Goal: Transaction & Acquisition: Purchase product/service

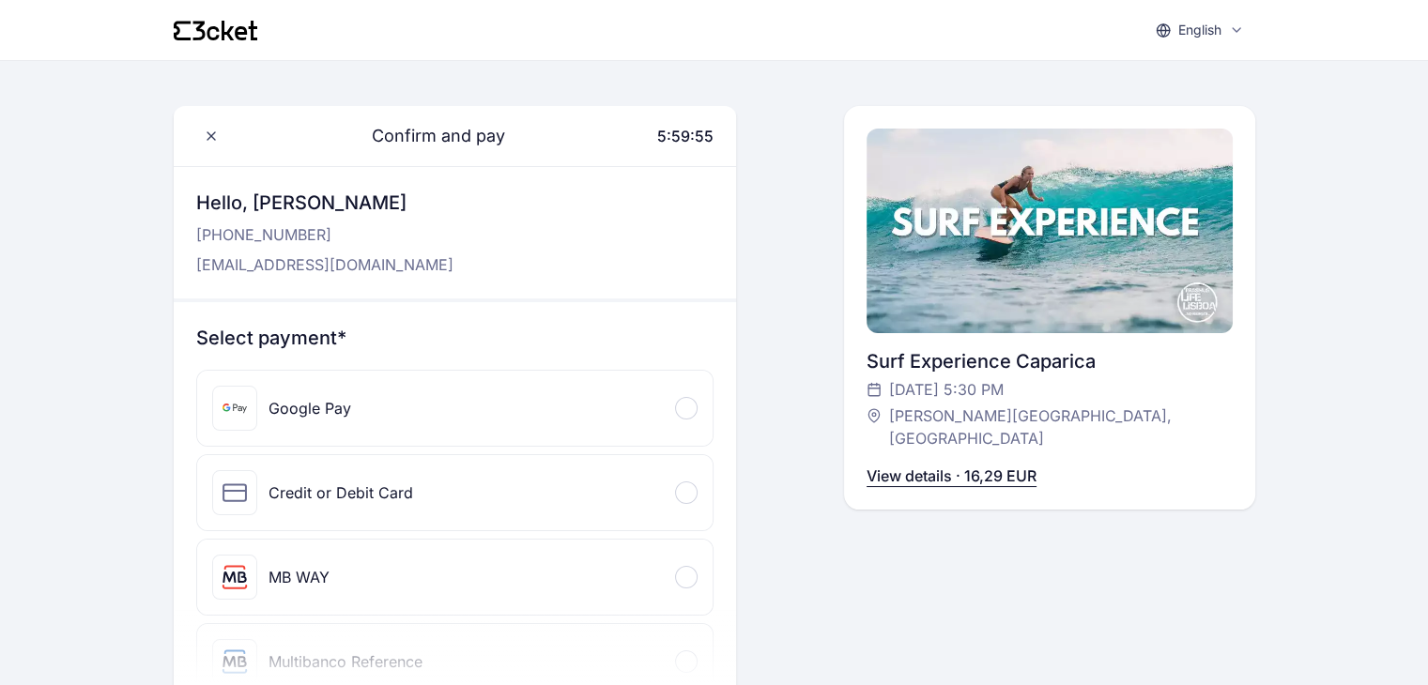
click at [382, 504] on div "Credit or Debit Card" at bounding box center [312, 492] width 201 height 45
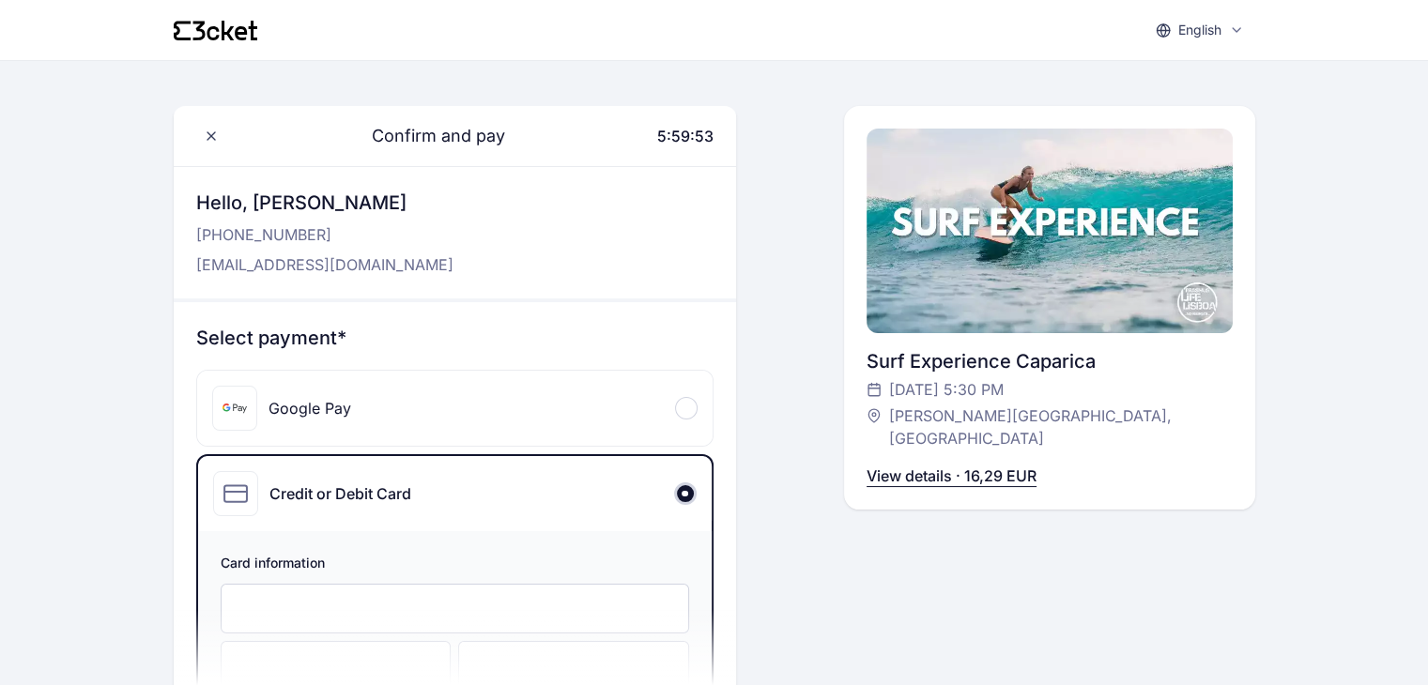
click at [342, 623] on div at bounding box center [455, 609] width 468 height 50
click at [350, 651] on div at bounding box center [336, 666] width 231 height 50
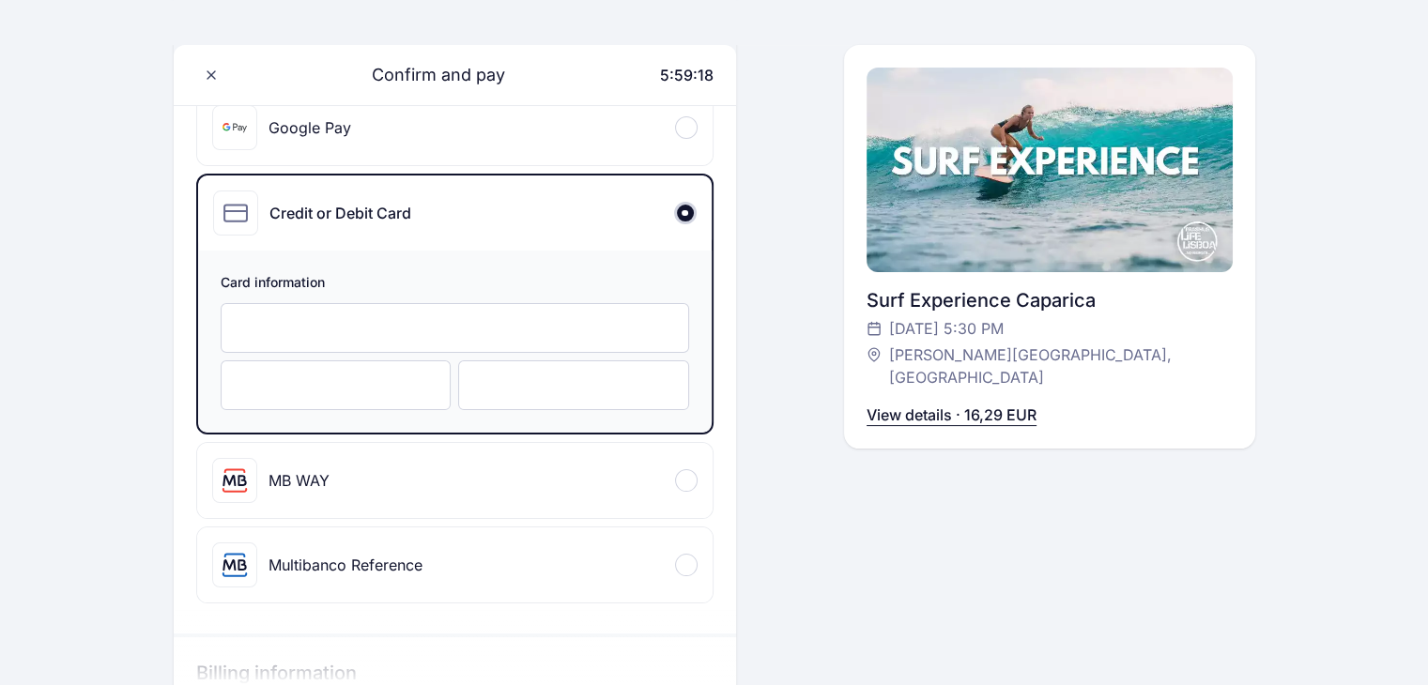
scroll to position [278, 0]
click at [620, 397] on div at bounding box center [573, 388] width 231 height 50
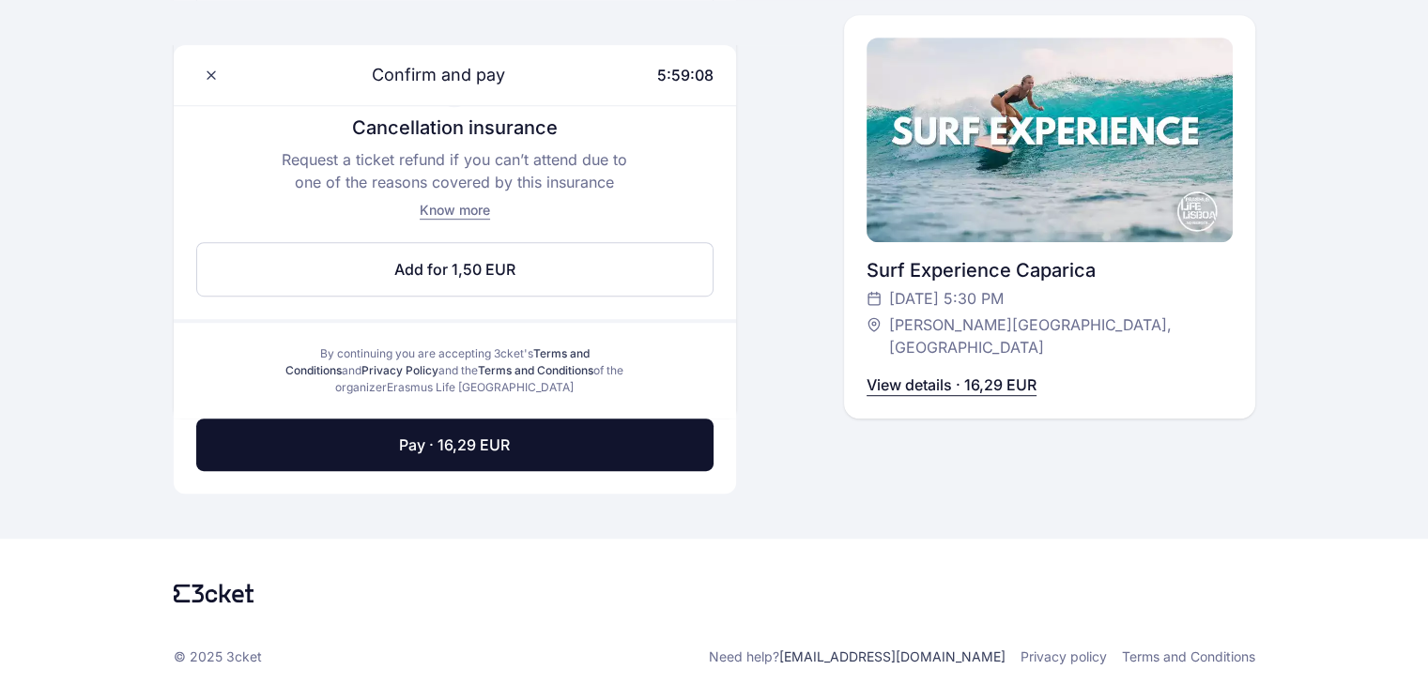
scroll to position [1054, 0]
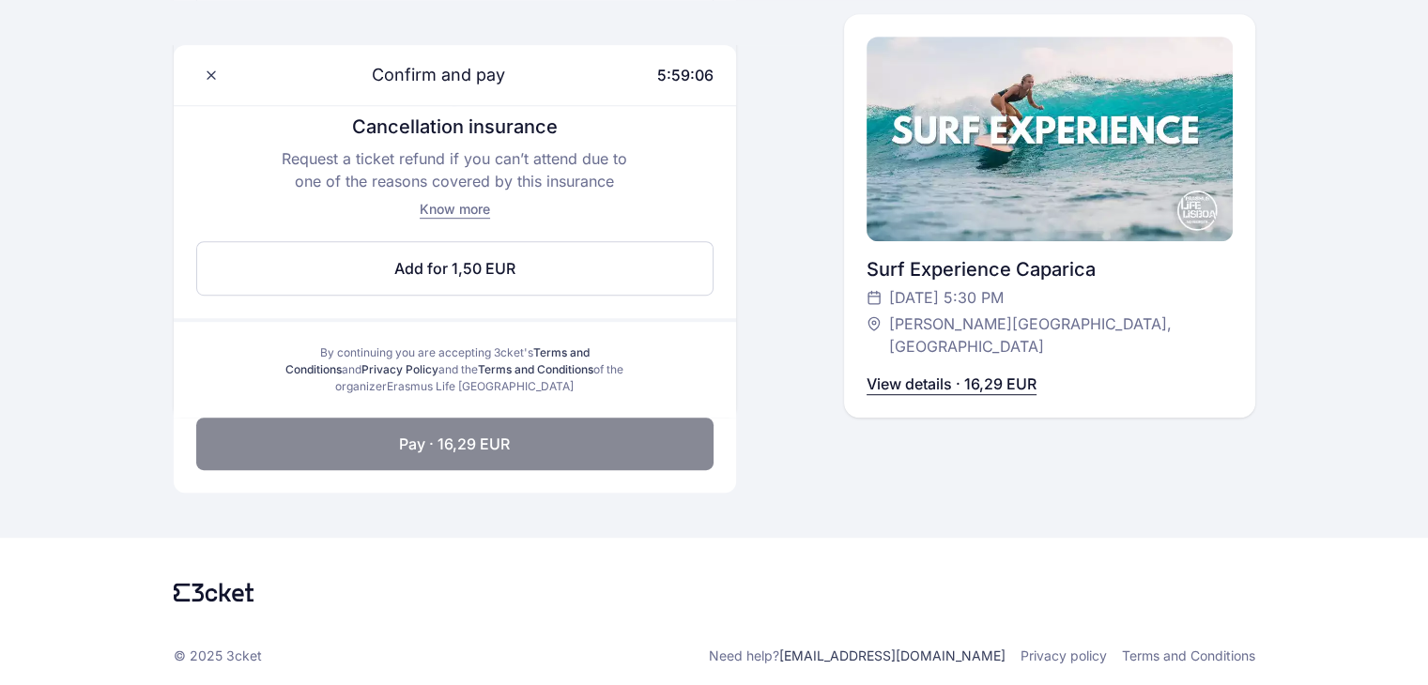
click at [408, 467] on button "Pay · 16,29 EUR" at bounding box center [454, 444] width 517 height 53
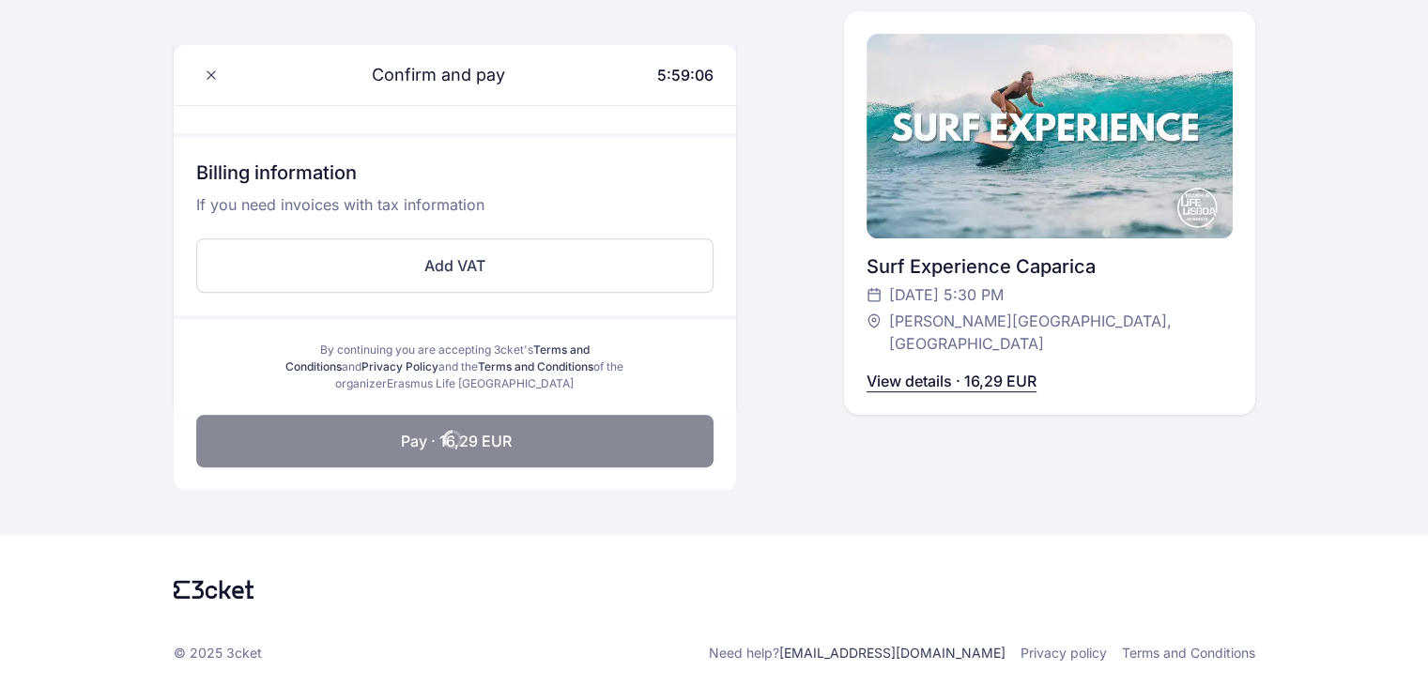
scroll to position [778, 0]
